Goal: Transaction & Acquisition: Purchase product/service

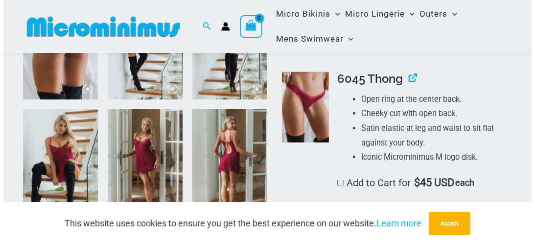
scroll to position [848, 0]
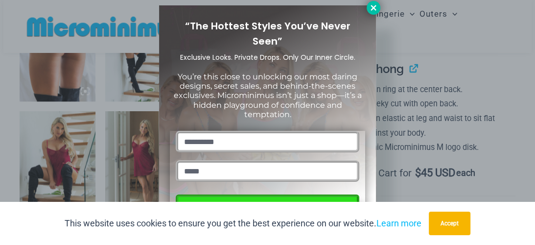
click at [370, 8] on icon at bounding box center [373, 7] width 9 height 9
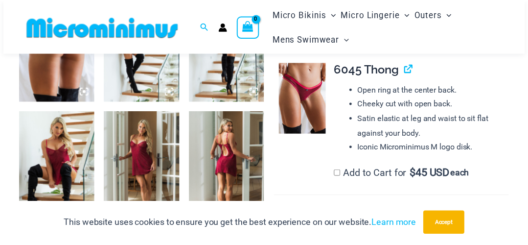
scroll to position [839, 0]
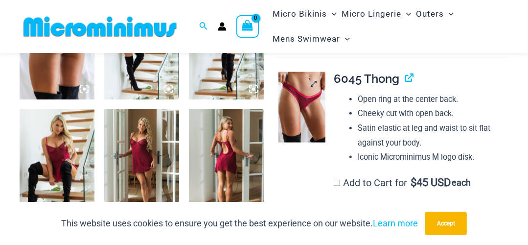
click at [309, 93] on img at bounding box center [302, 107] width 47 height 70
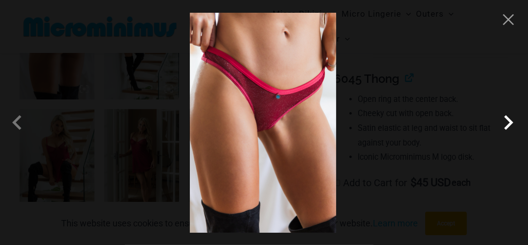
click at [513, 121] on span at bounding box center [508, 122] width 29 height 29
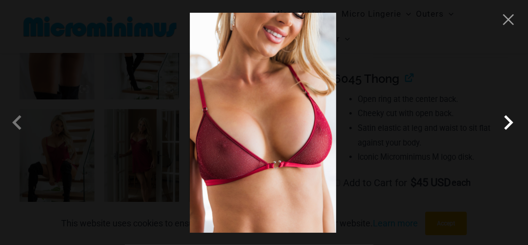
click at [513, 121] on span at bounding box center [508, 122] width 29 height 29
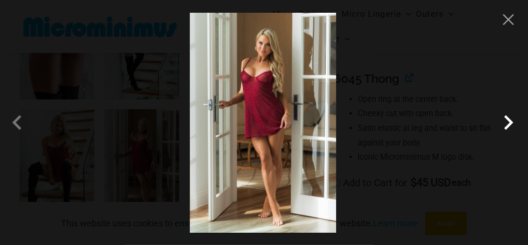
click at [513, 121] on span at bounding box center [508, 122] width 29 height 29
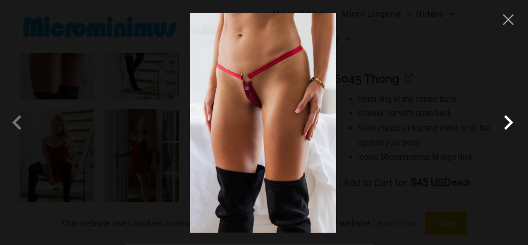
click at [513, 121] on span at bounding box center [508, 122] width 29 height 29
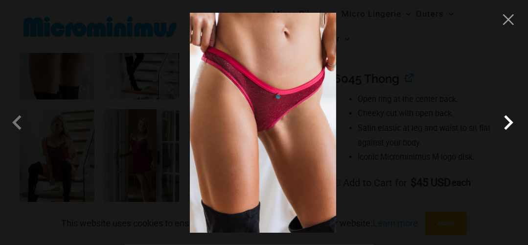
click at [513, 121] on span at bounding box center [508, 122] width 29 height 29
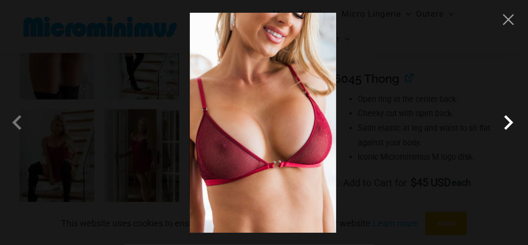
click at [513, 121] on span at bounding box center [508, 122] width 29 height 29
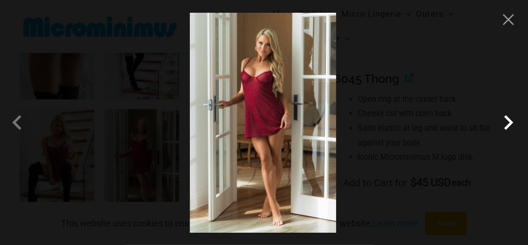
click at [513, 121] on span at bounding box center [508, 122] width 29 height 29
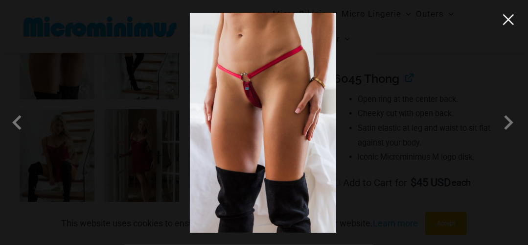
click at [510, 23] on button "Close" at bounding box center [508, 19] width 15 height 15
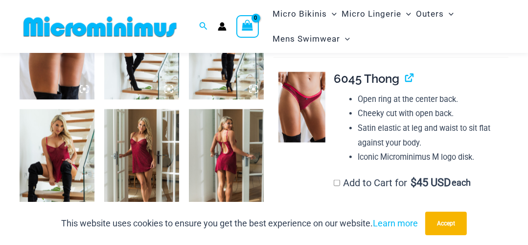
scroll to position [774, 0]
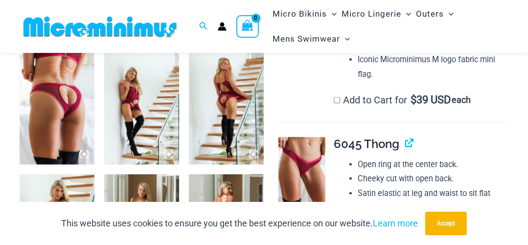
click at [229, 98] on img at bounding box center [226, 108] width 75 height 113
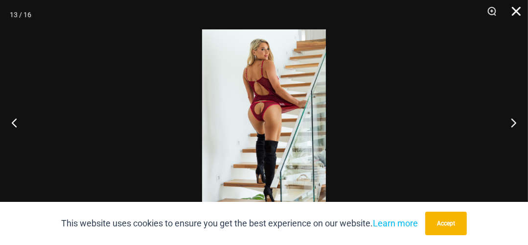
click at [516, 9] on button "Close" at bounding box center [513, 14] width 24 height 29
